Goal: Information Seeking & Learning: Learn about a topic

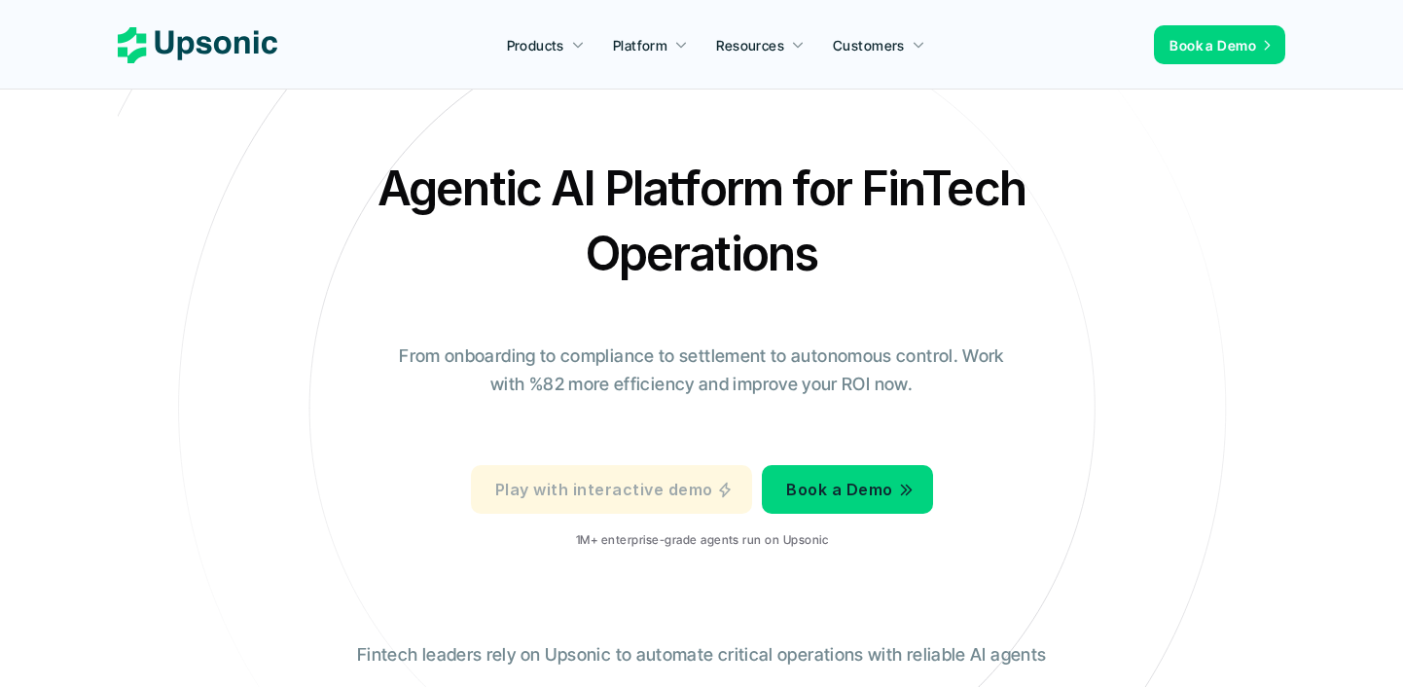
click at [662, 498] on p "Play with interactive demo" at bounding box center [603, 490] width 217 height 28
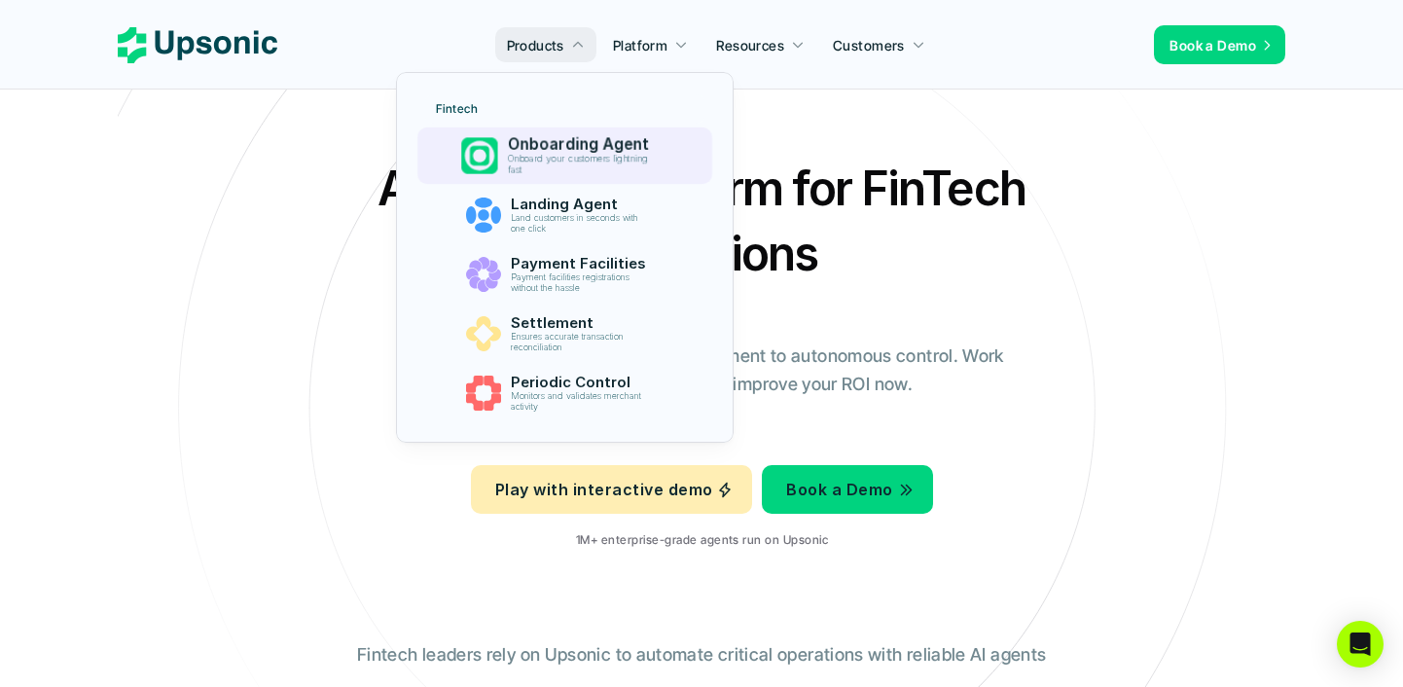
click at [555, 161] on p "Onboard your customers lightning fast" at bounding box center [581, 165] width 149 height 22
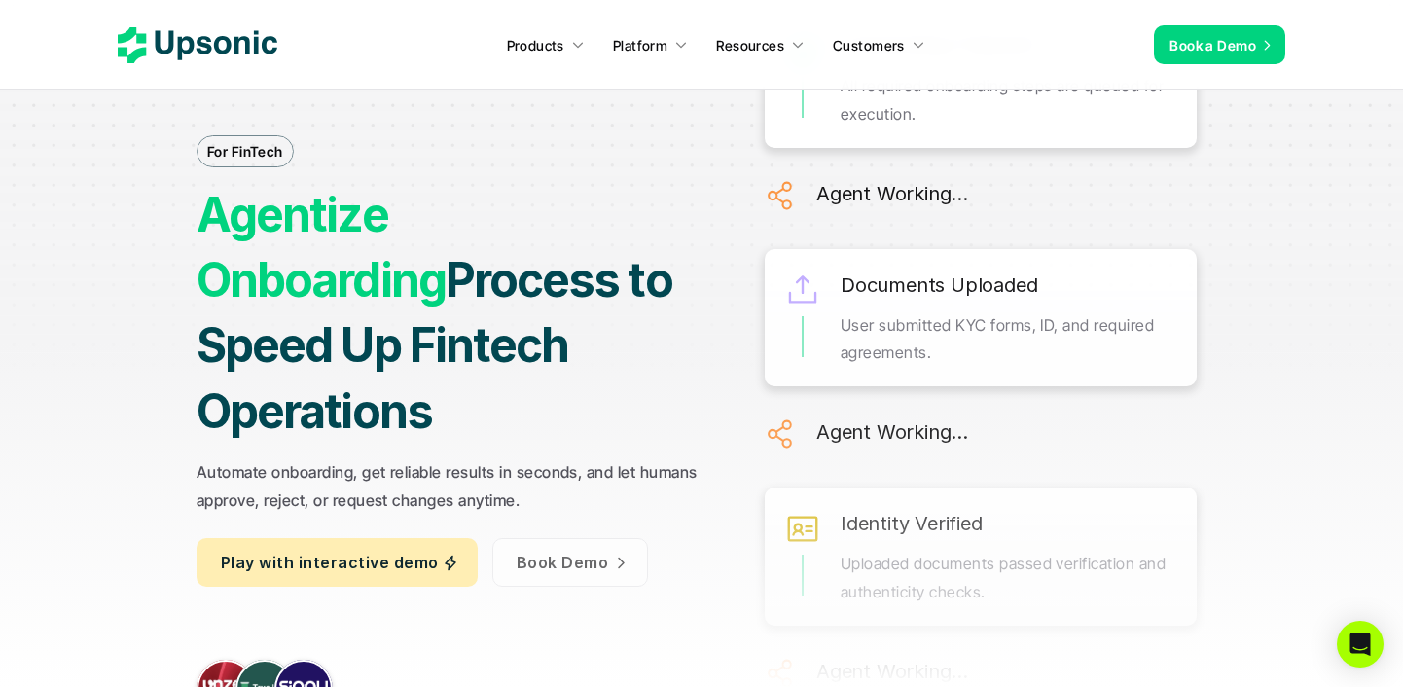
click at [407, 549] on p "Play with interactive demo" at bounding box center [329, 563] width 217 height 28
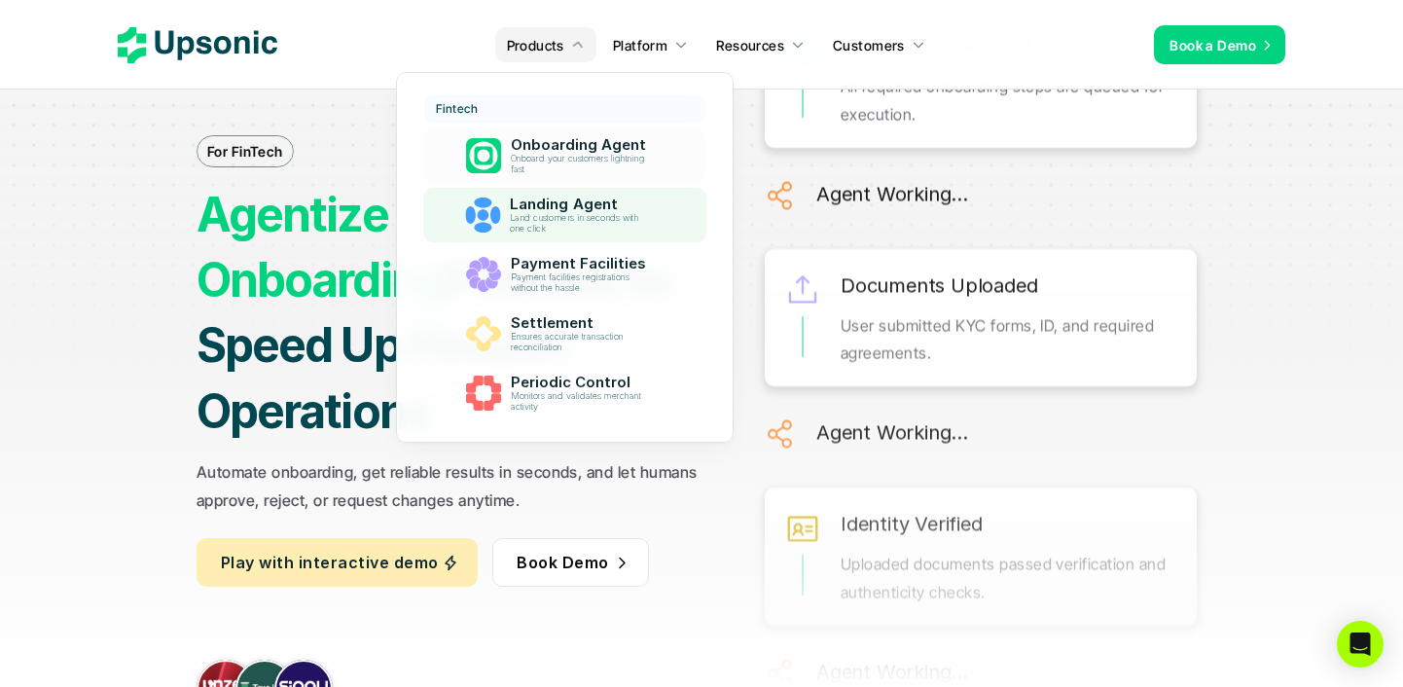
click at [514, 216] on p "Land customers in seconds with one click" at bounding box center [581, 223] width 143 height 21
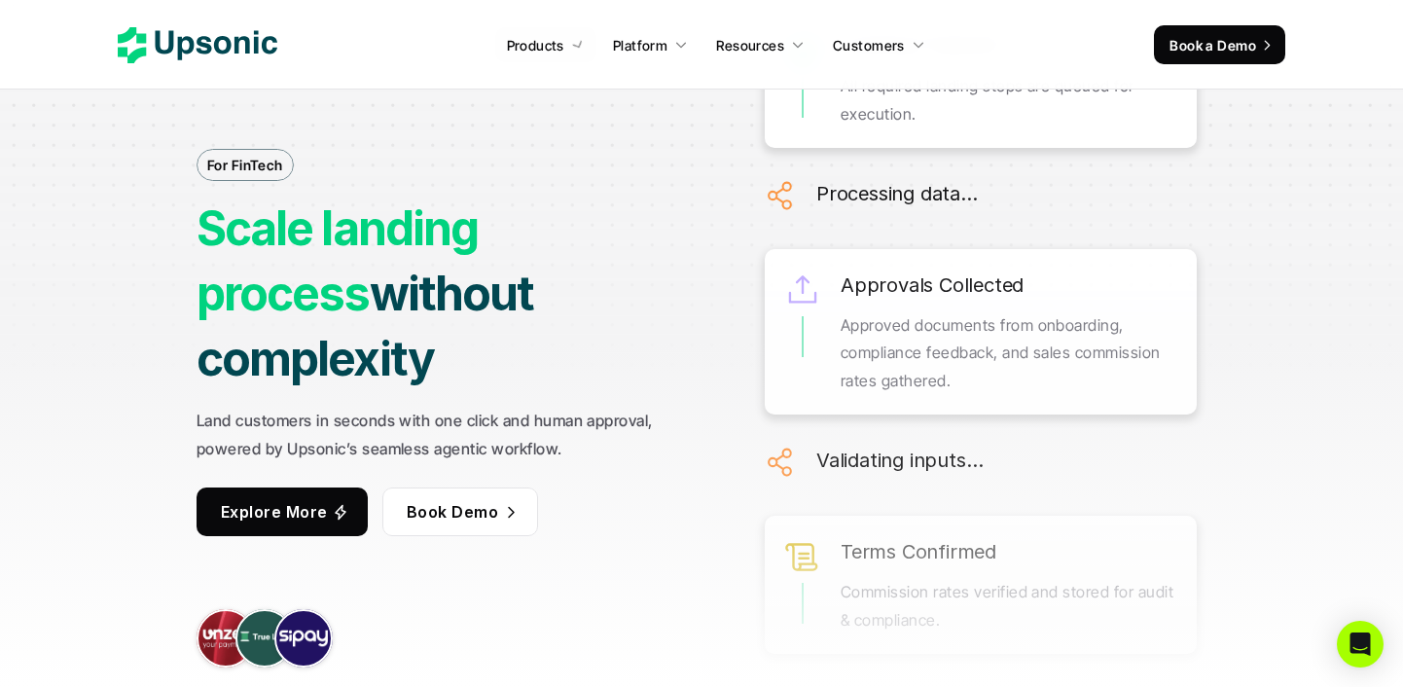
click at [291, 286] on strong "Scale landing process" at bounding box center [342, 260] width 290 height 123
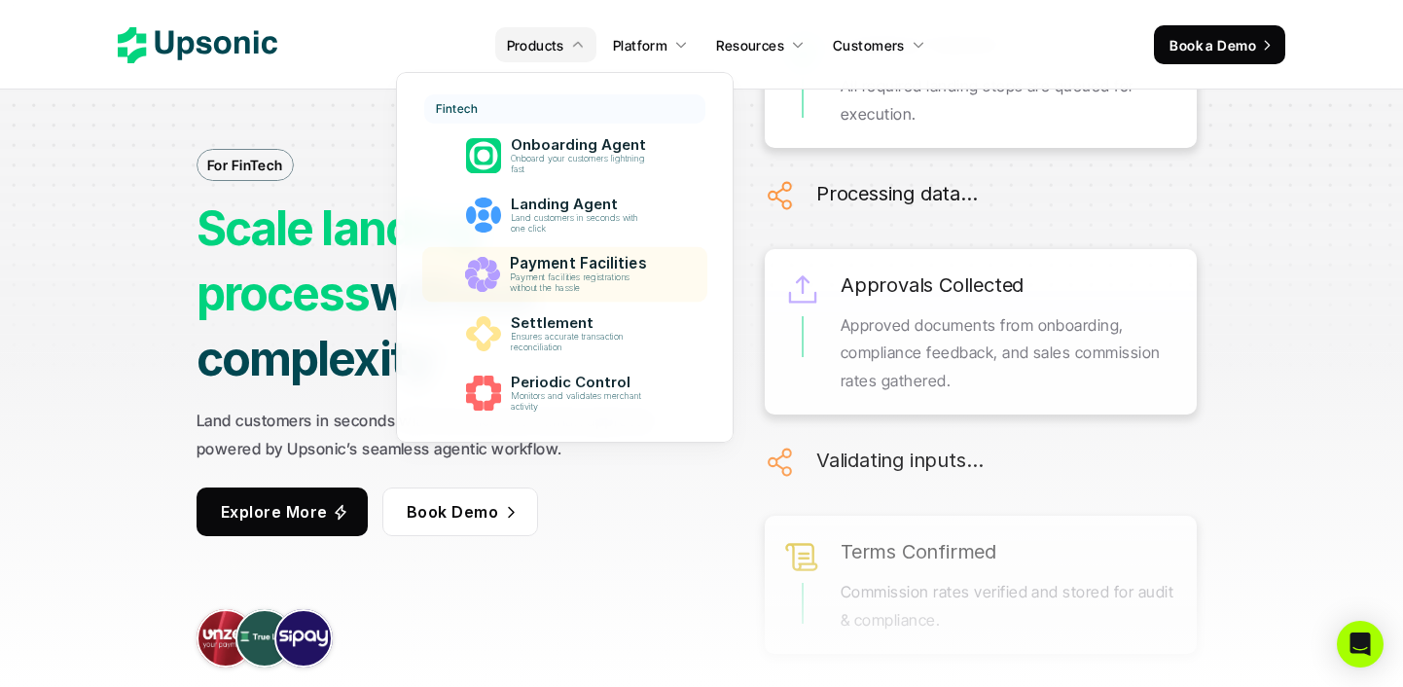
click at [537, 259] on p "Payment Facilities" at bounding box center [582, 264] width 146 height 18
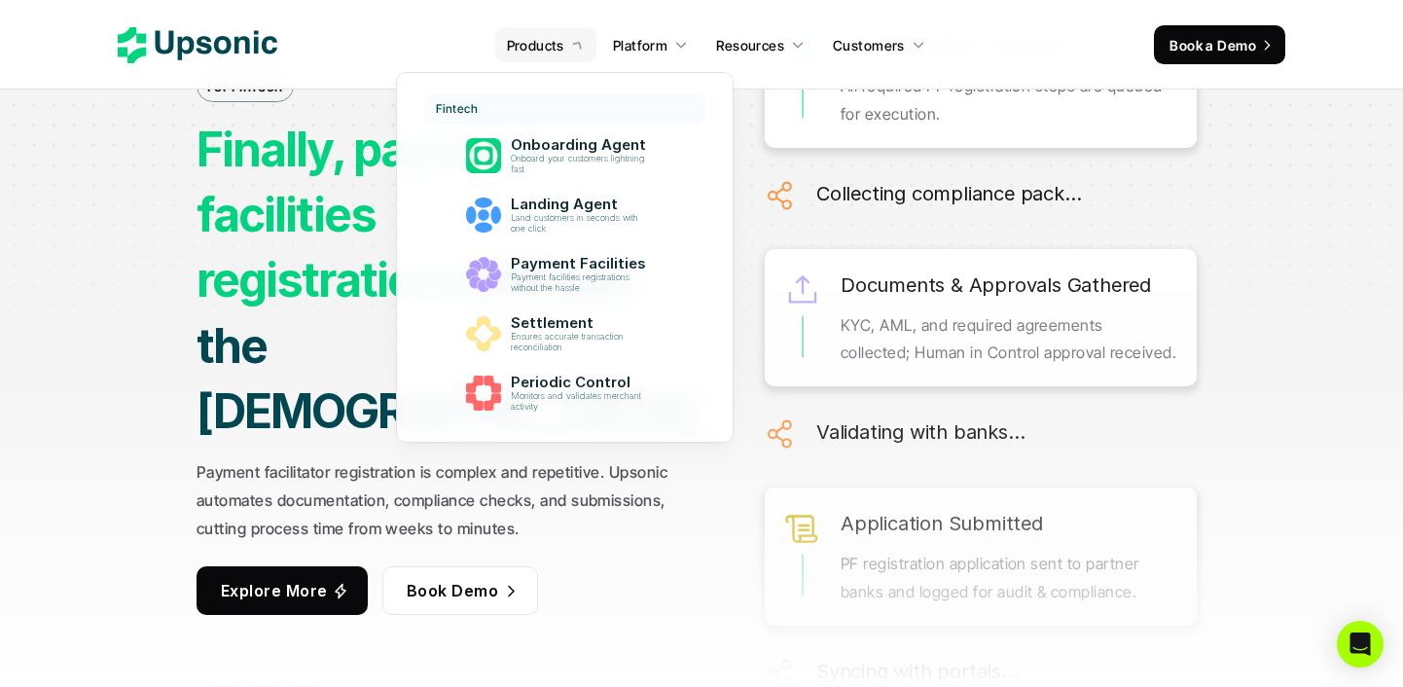
click at [576, 45] on icon at bounding box center [577, 44] width 18 height 18
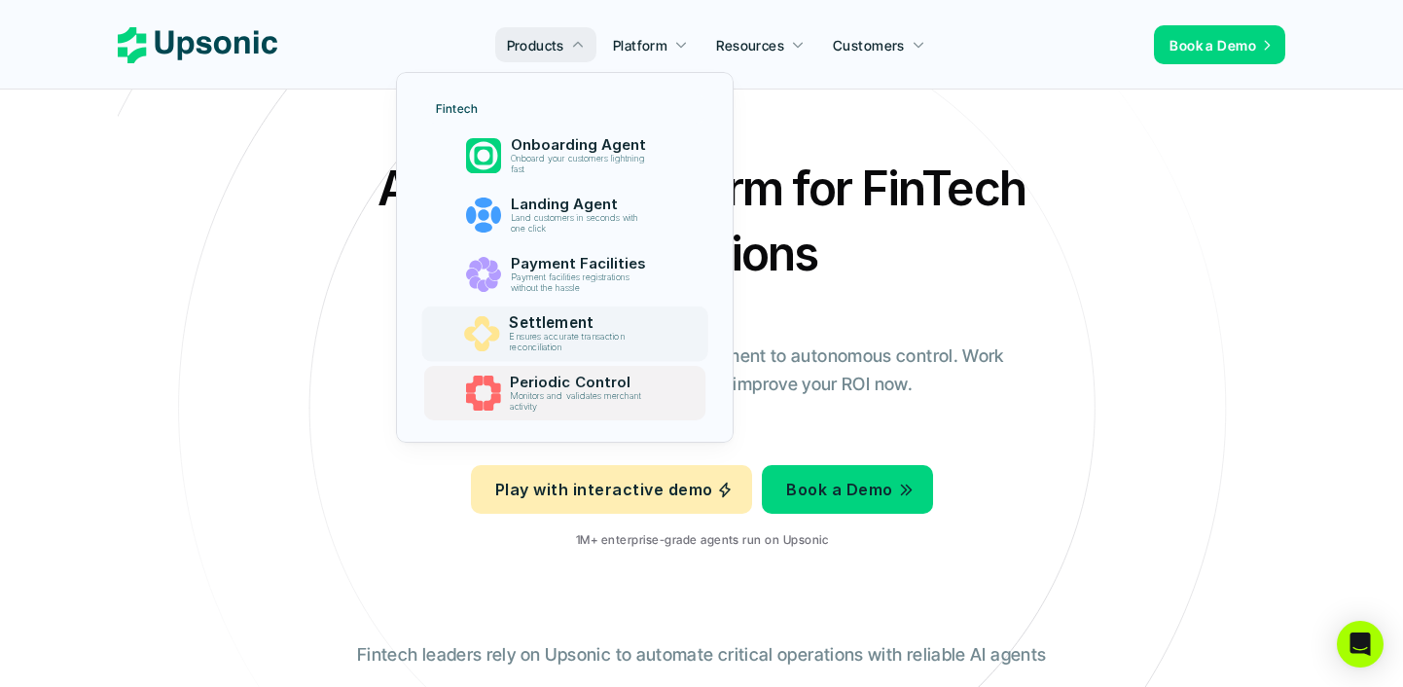
click at [549, 375] on p "Periodic Control" at bounding box center [582, 383] width 144 height 18
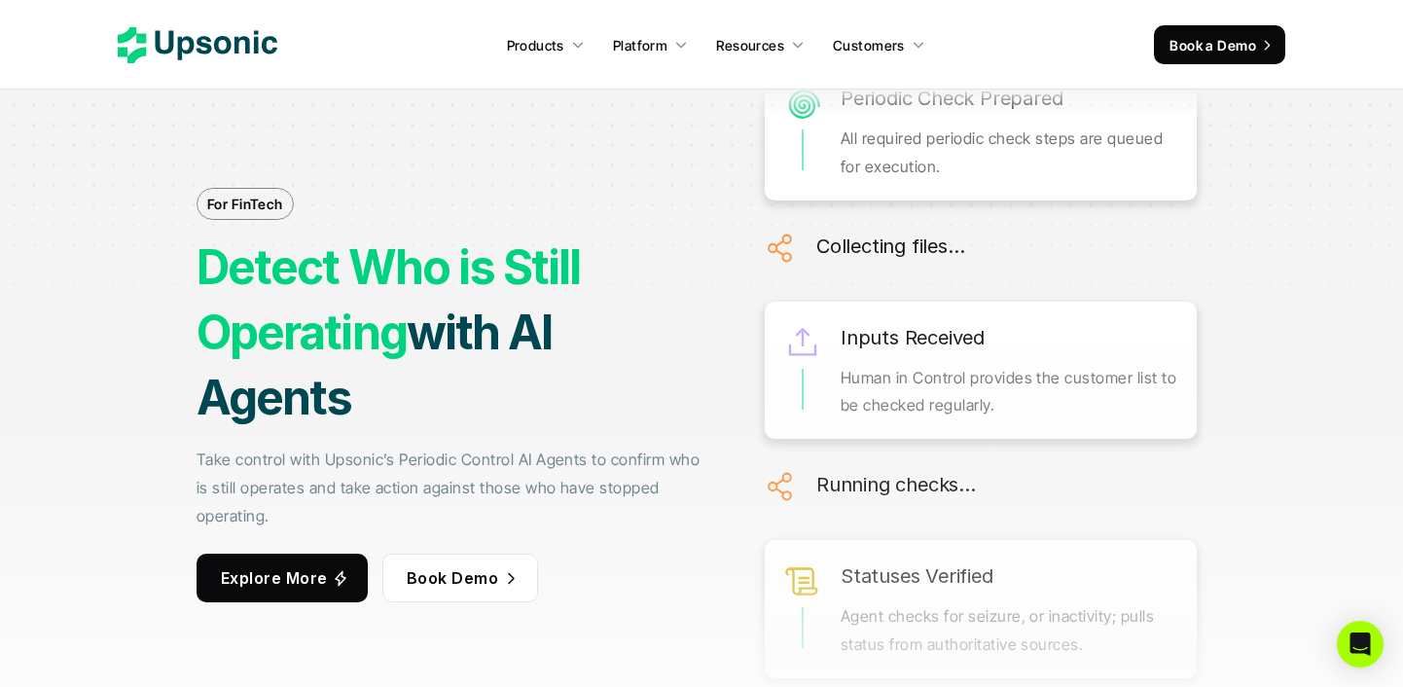
click at [518, 338] on strong "with AI Agents" at bounding box center [379, 365] width 364 height 123
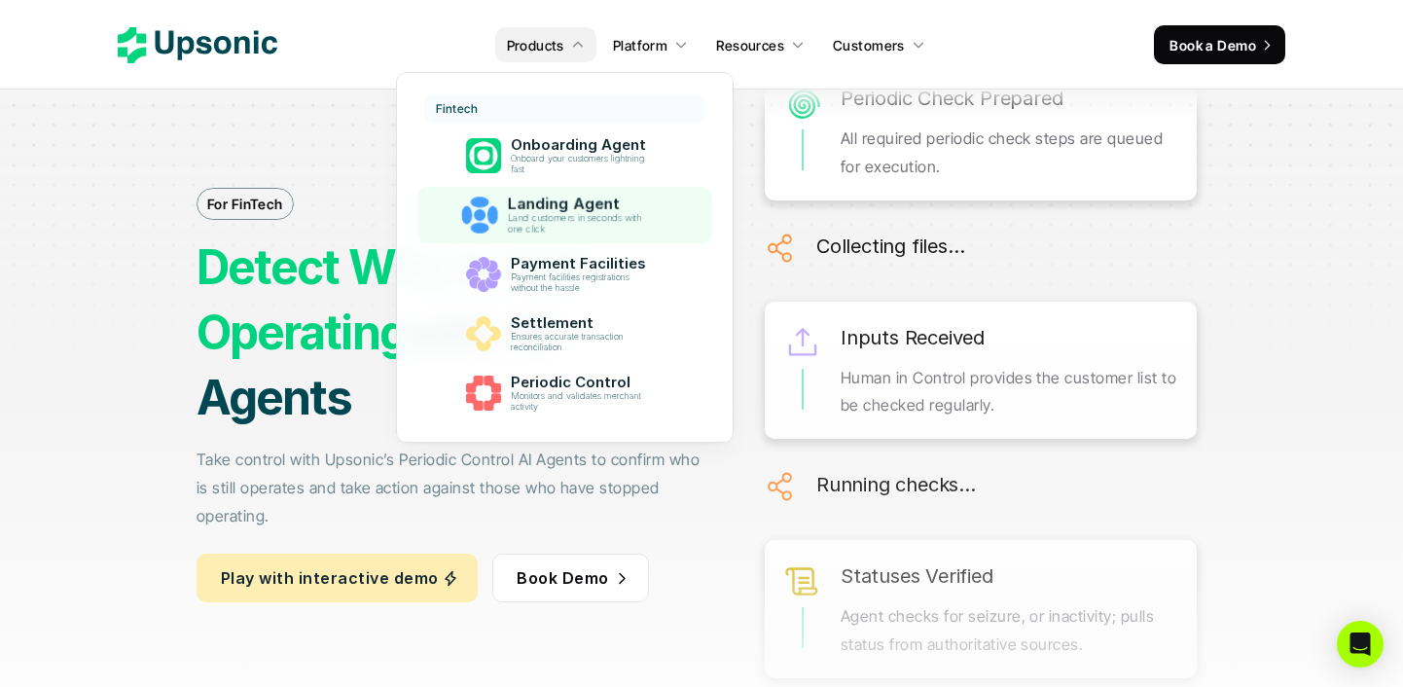
click at [575, 210] on p "Landing Agent" at bounding box center [582, 204] width 151 height 18
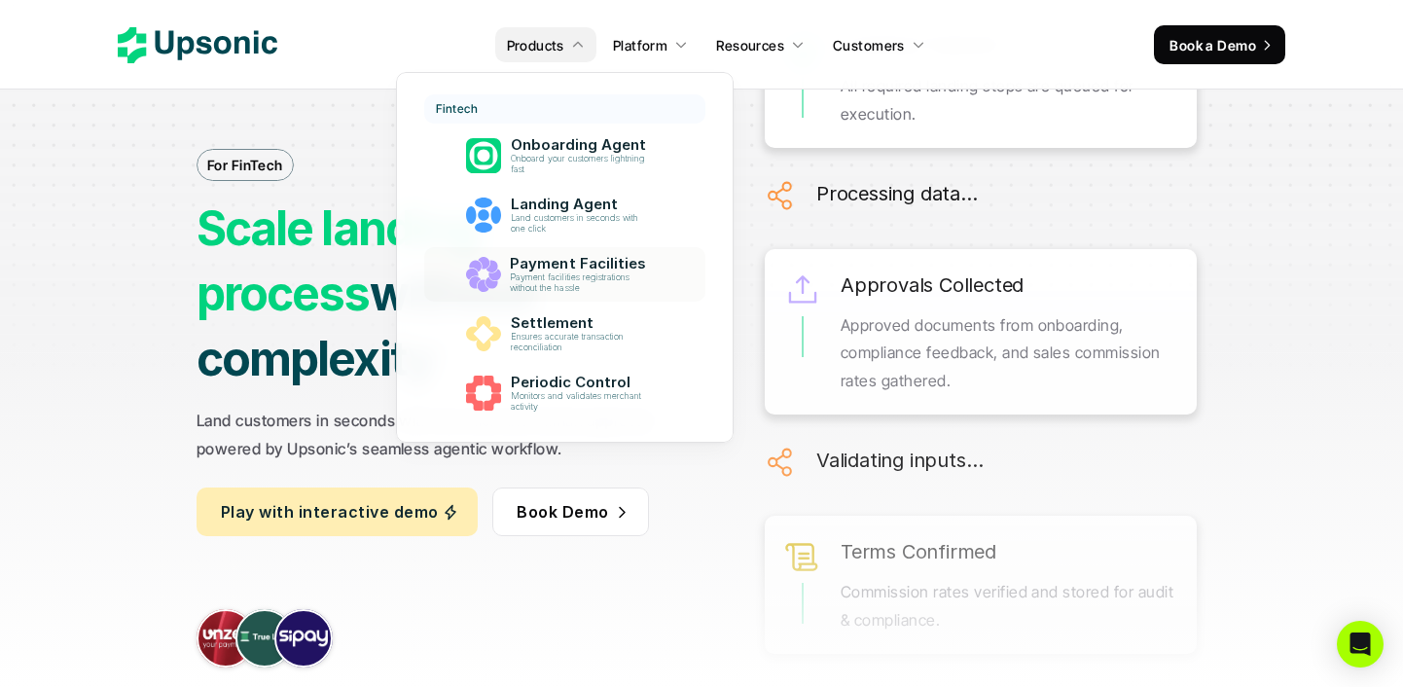
click at [590, 281] on p "Payment facilities registrations without the hassle" at bounding box center [581, 282] width 142 height 21
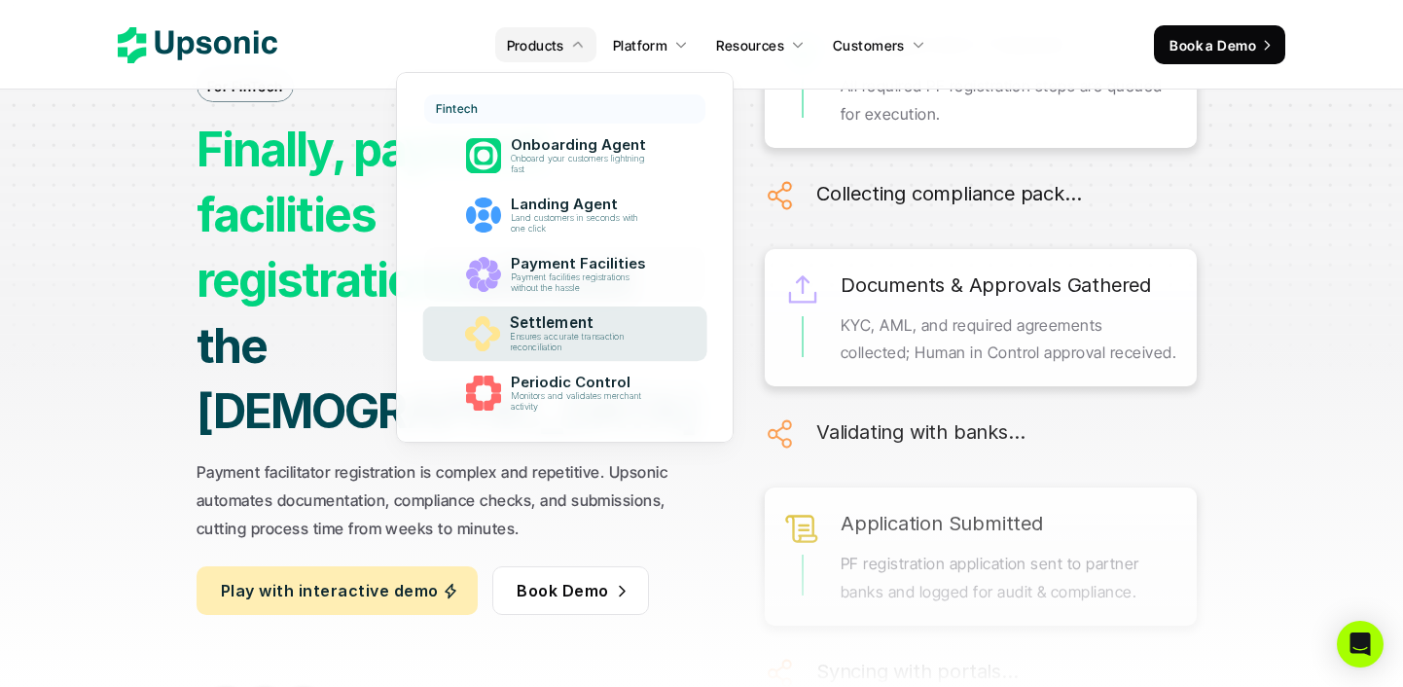
click at [595, 328] on p "Settlement" at bounding box center [582, 323] width 146 height 18
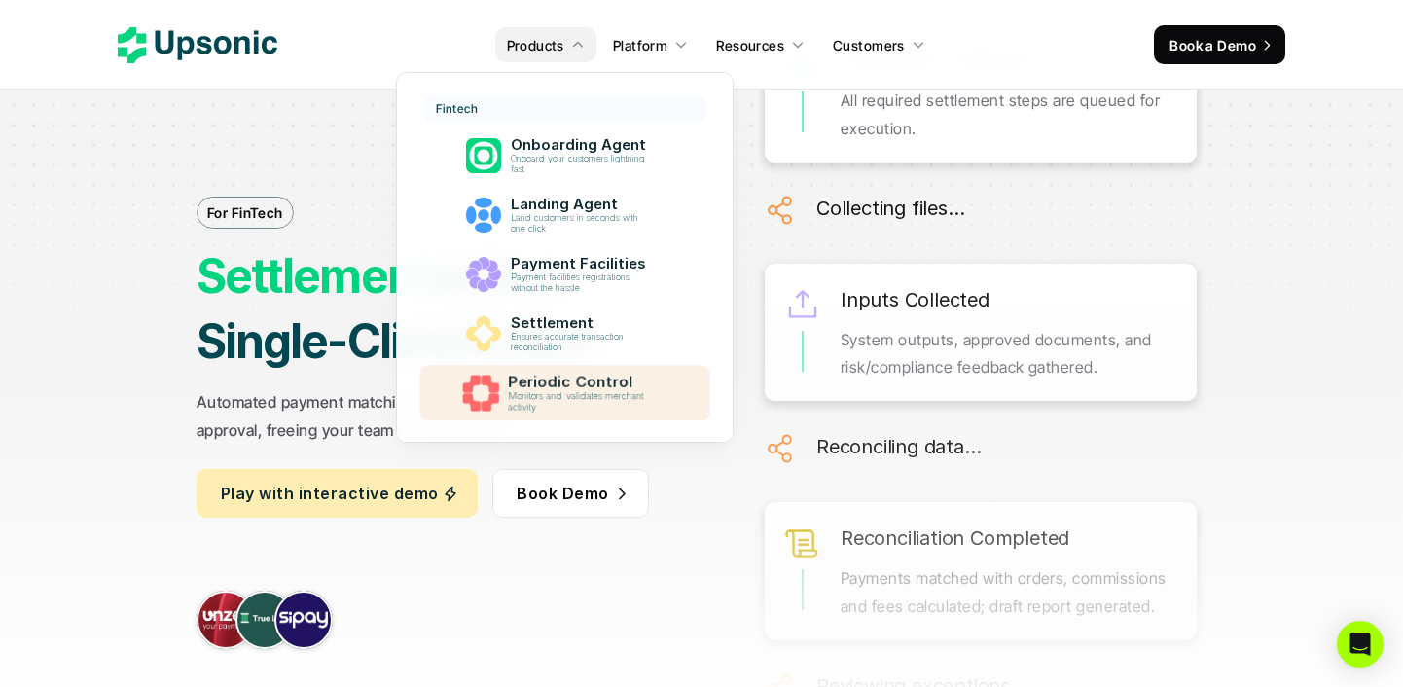
click at [580, 379] on p "Periodic Control" at bounding box center [582, 383] width 149 height 18
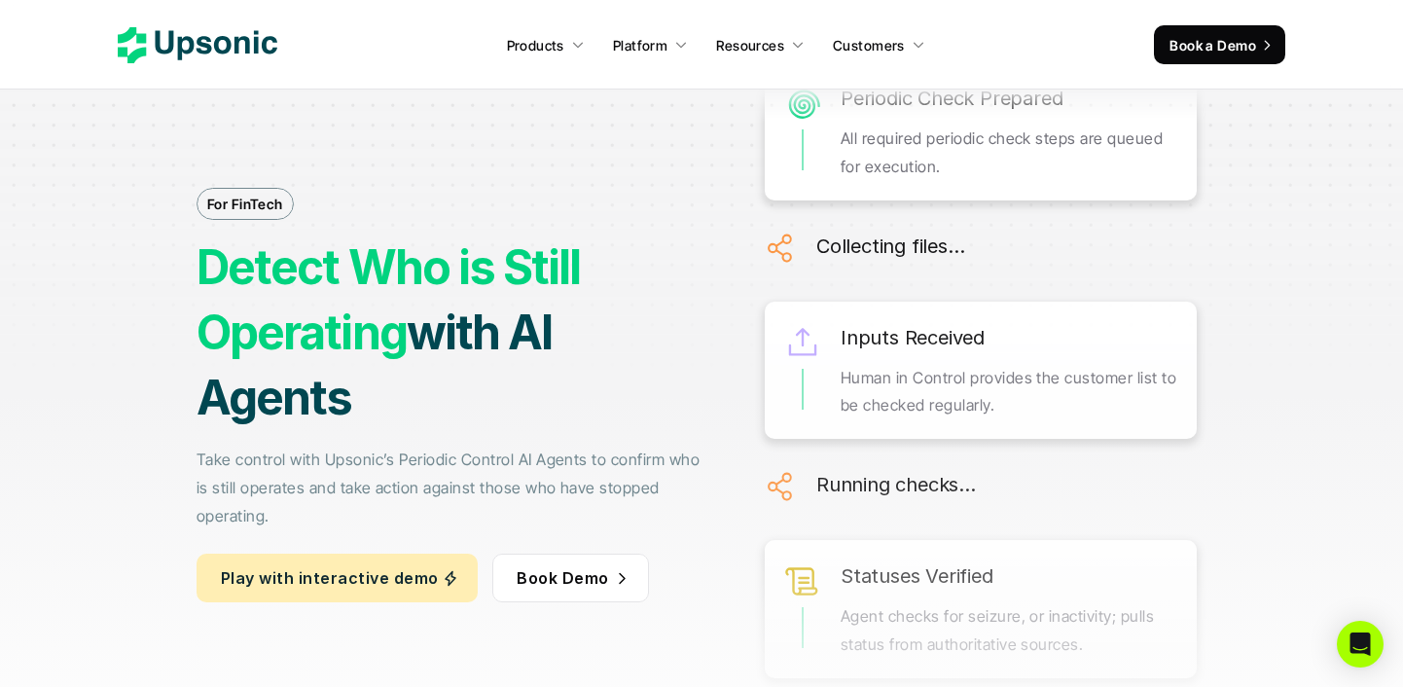
click at [534, 188] on div "For FinTech Detect Who is Still Operating with AI Agents Take control with Upso…" at bounding box center [453, 396] width 512 height 763
click at [588, 509] on p "Take control with Upsonic’s Periodic Control AI Agents to confirm who is still …" at bounding box center [453, 488] width 512 height 84
